Goal: Task Accomplishment & Management: Use online tool/utility

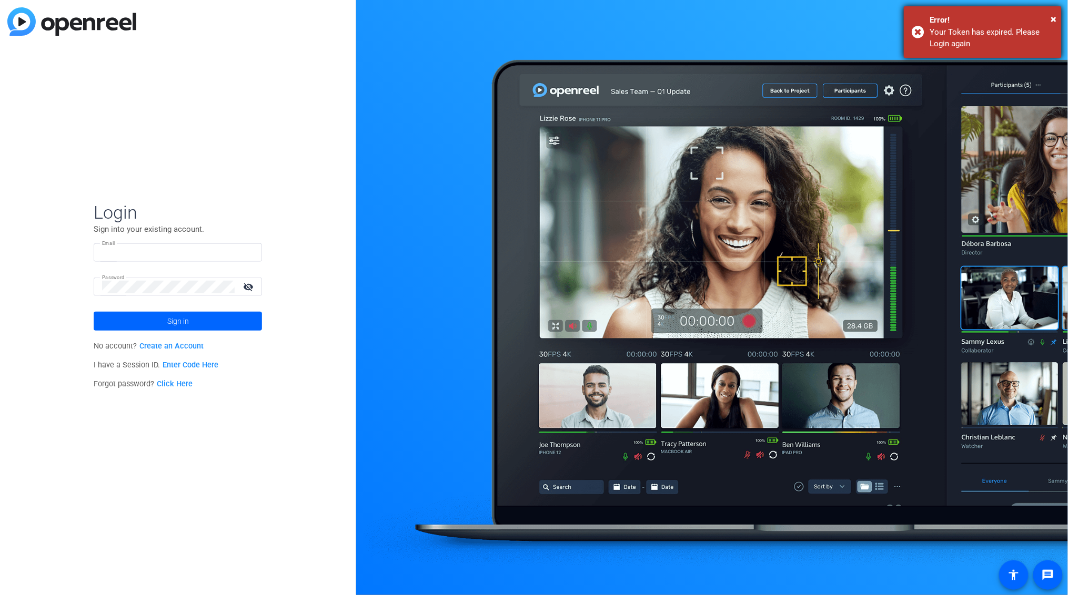
type input "[EMAIL_ADDRESS][PERSON_NAME][DOMAIN_NAME]"
click at [914, 31] on div "× Error! Your Token has expired. Please Login again" at bounding box center [983, 32] width 158 height 52
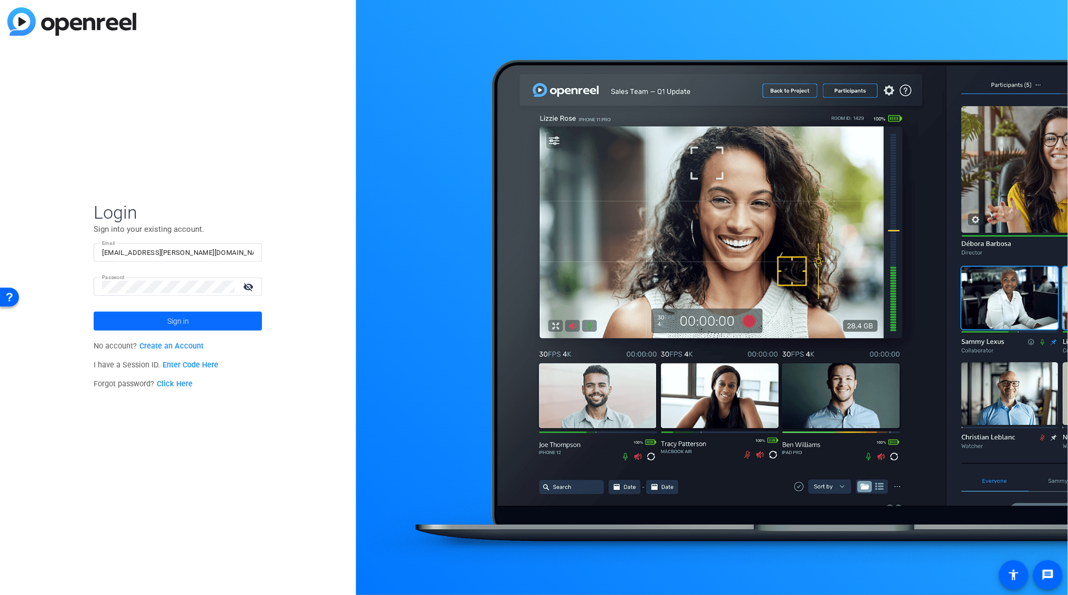
click at [183, 321] on span "Sign in" at bounding box center [178, 321] width 22 height 26
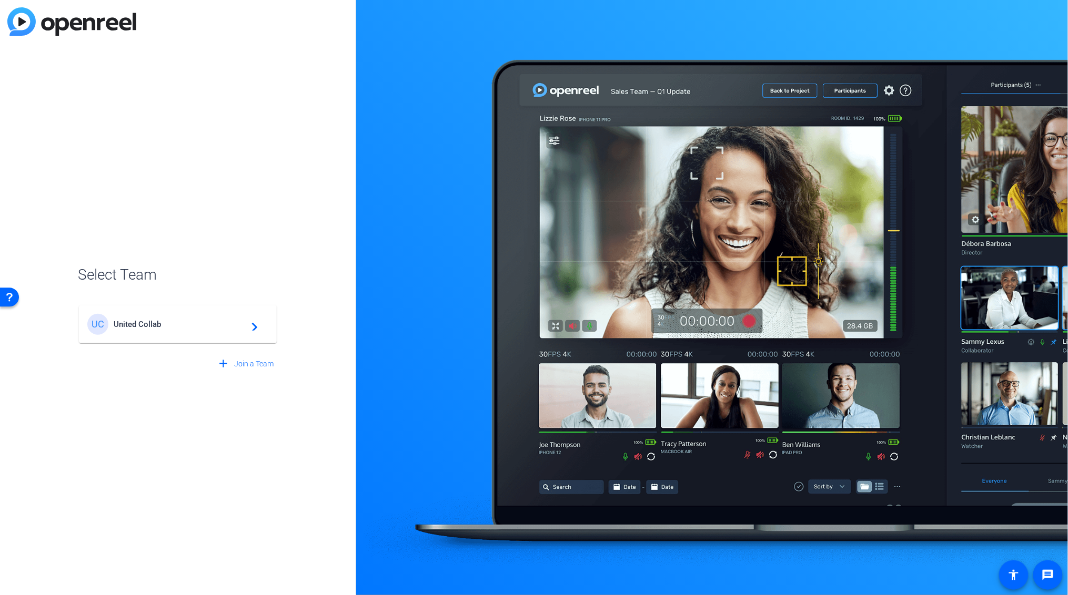
click at [136, 323] on span "United Collab" at bounding box center [179, 324] width 131 height 9
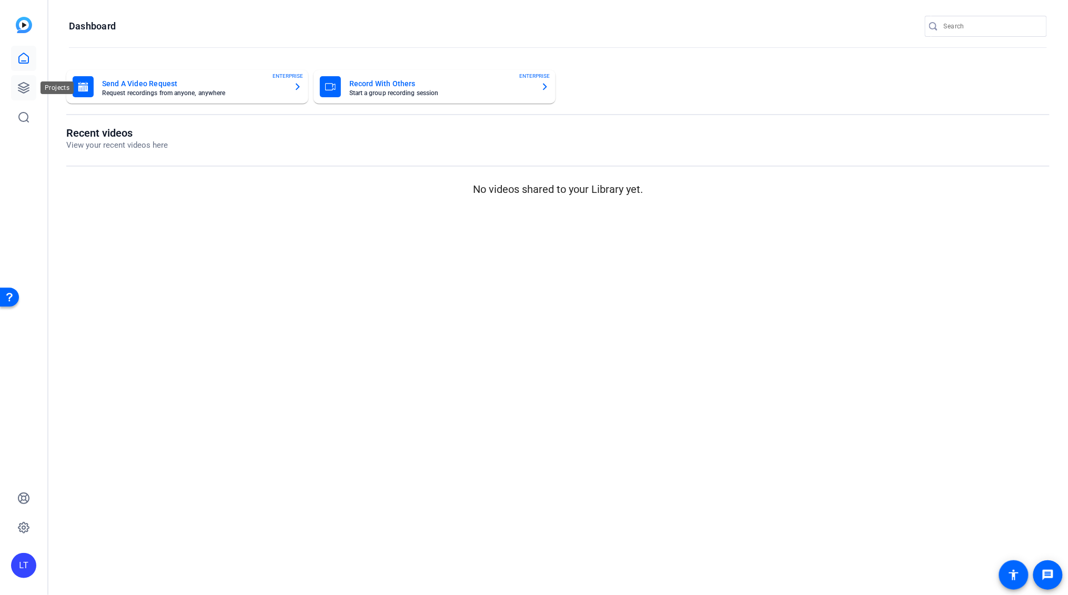
click at [22, 87] on icon at bounding box center [23, 88] width 11 height 11
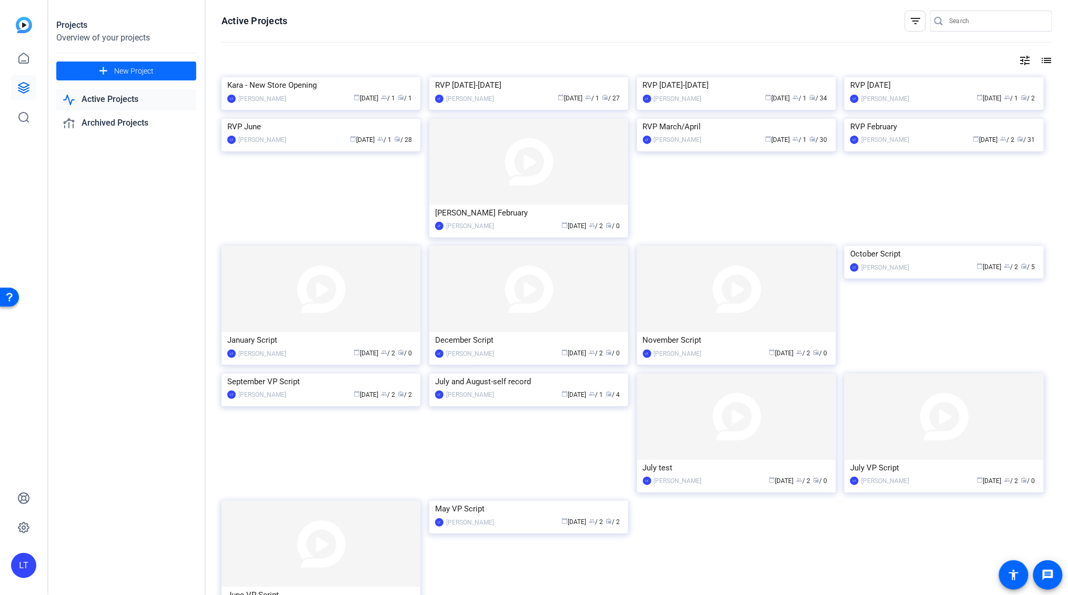
click at [151, 68] on span "New Project" at bounding box center [133, 71] width 39 height 11
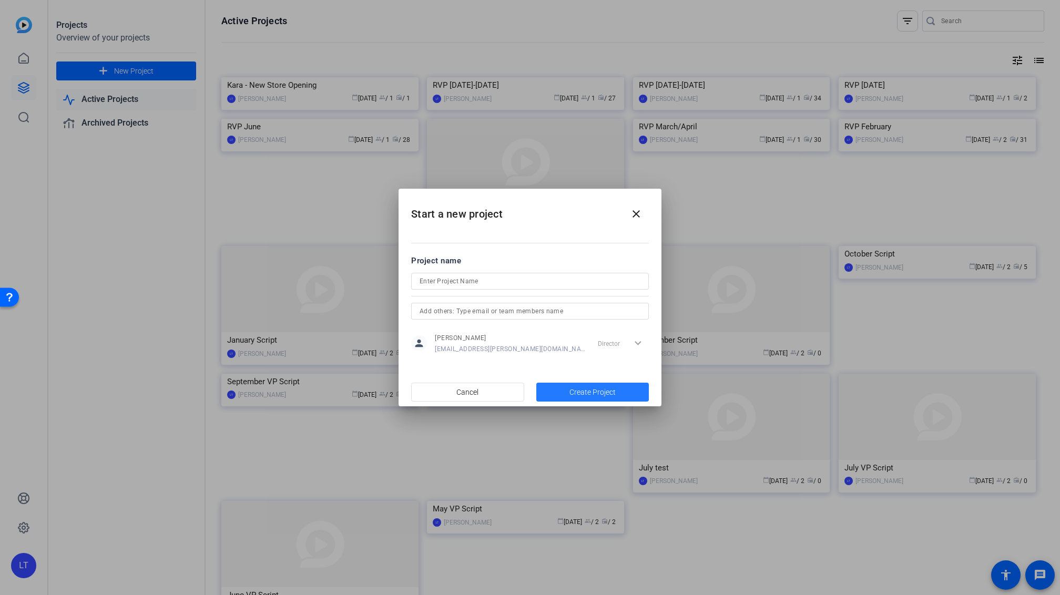
click at [584, 392] on span "Create Project" at bounding box center [593, 392] width 46 height 11
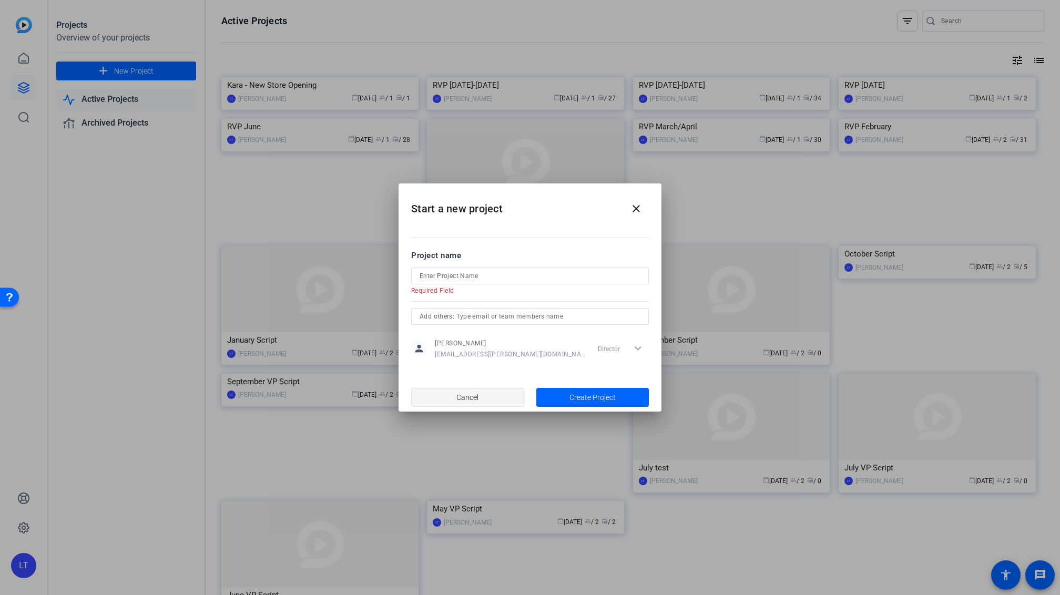
click at [486, 394] on span "button" at bounding box center [468, 397] width 112 height 25
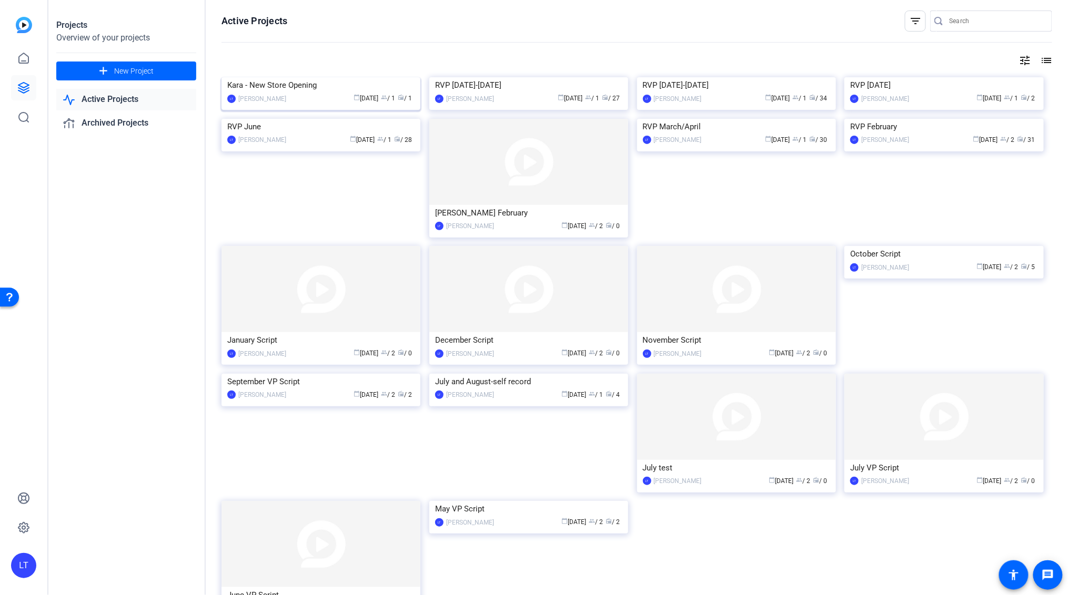
click at [390, 77] on img at bounding box center [320, 77] width 199 height 0
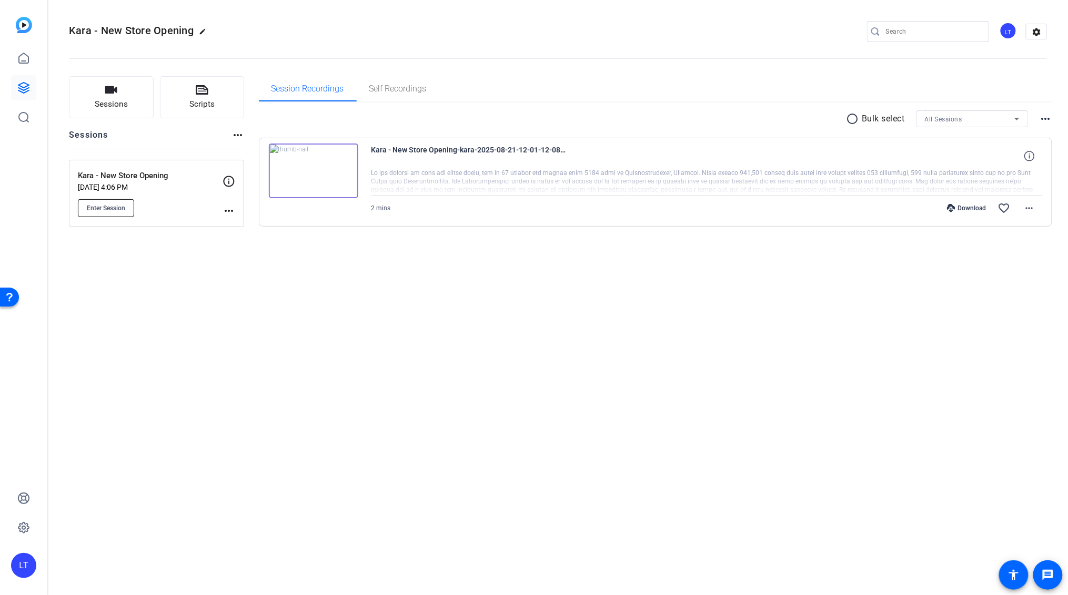
click at [107, 205] on span "Enter Session" at bounding box center [106, 208] width 38 height 8
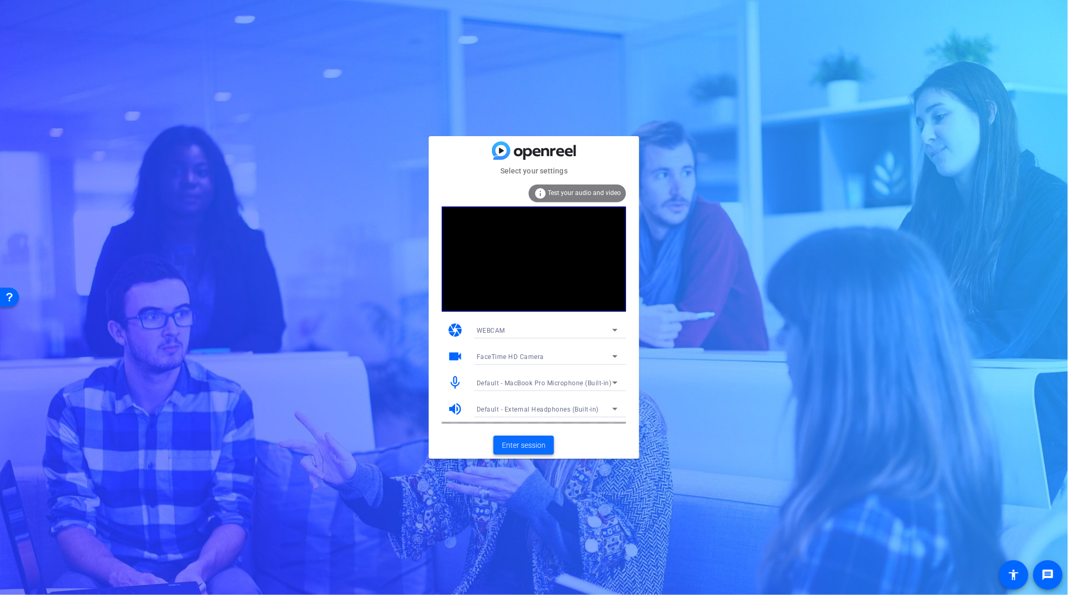
click at [529, 443] on span "Enter session" at bounding box center [524, 445] width 44 height 11
